Goal: Find specific page/section

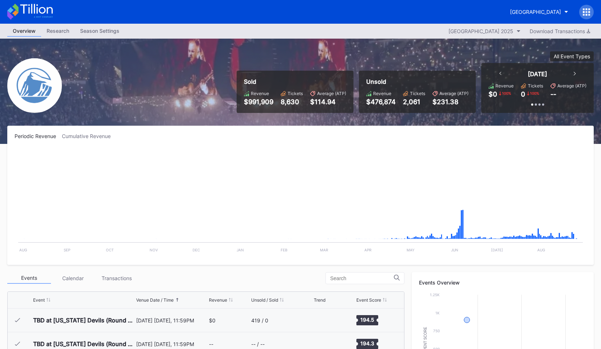
scroll to position [852, 0]
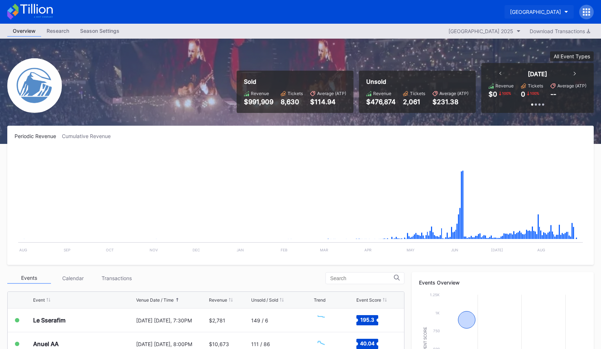
click at [519, 12] on div "[GEOGRAPHIC_DATA]" at bounding box center [535, 12] width 51 height 6
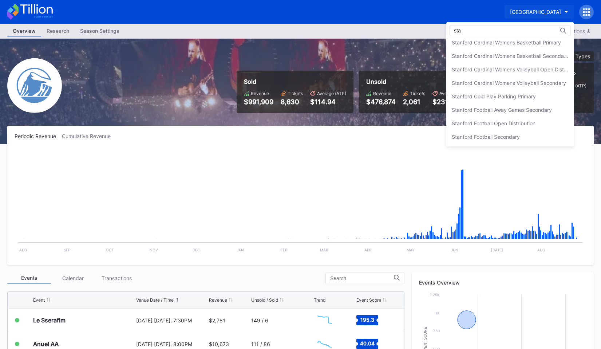
scroll to position [70, 0]
type input "[GEOGRAPHIC_DATA]"
click at [524, 124] on div "Stanford Football Open Distribution" at bounding box center [494, 124] width 84 height 6
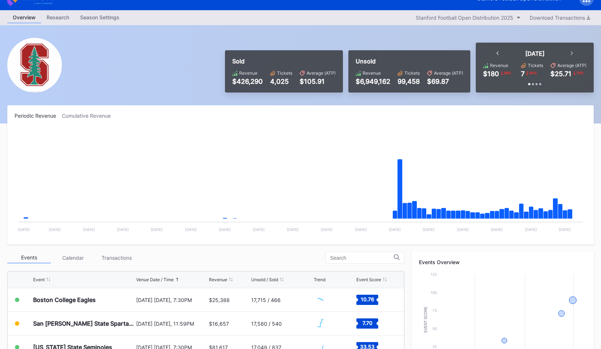
scroll to position [14, 0]
